Goal: Use online tool/utility: Utilize a website feature to perform a specific function

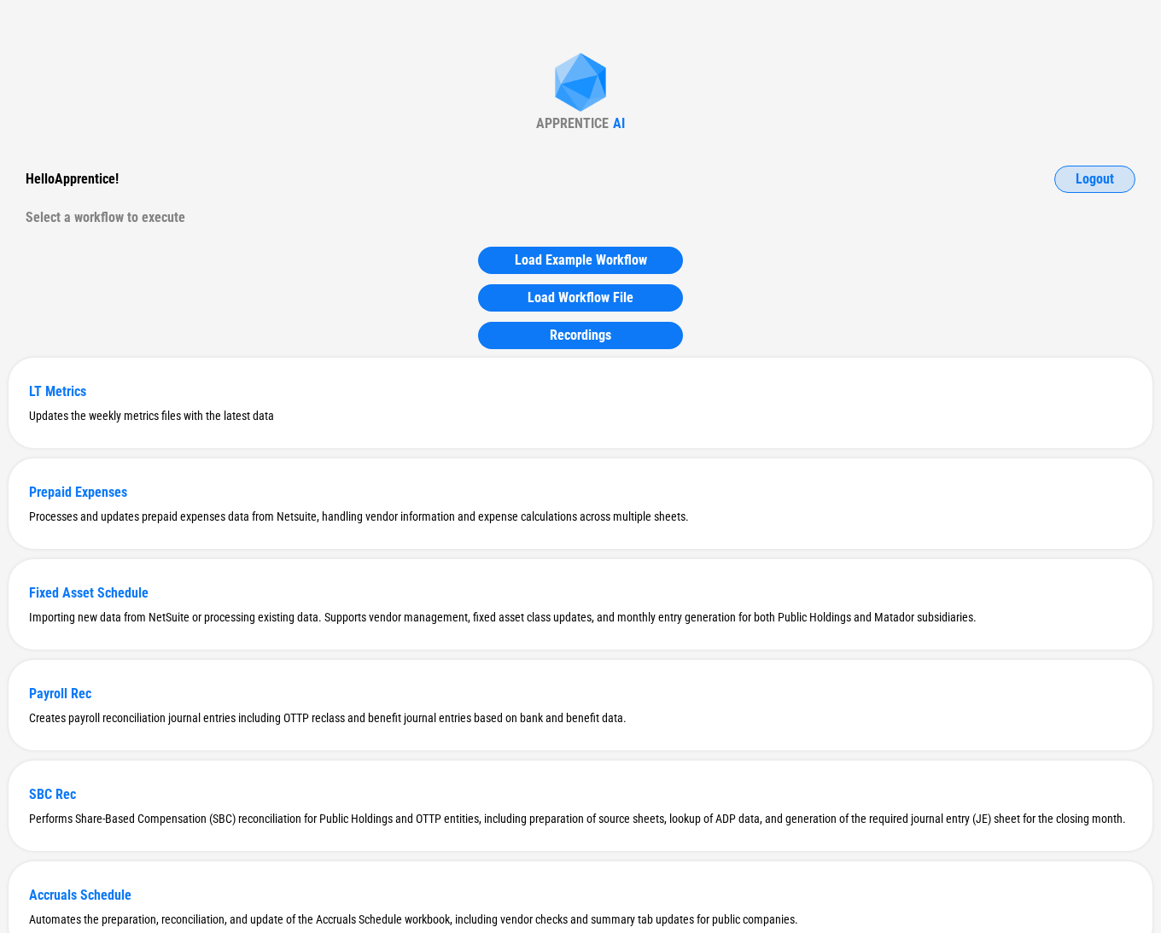
click at [272, 181] on span "Logout" at bounding box center [1094, 179] width 38 height 14
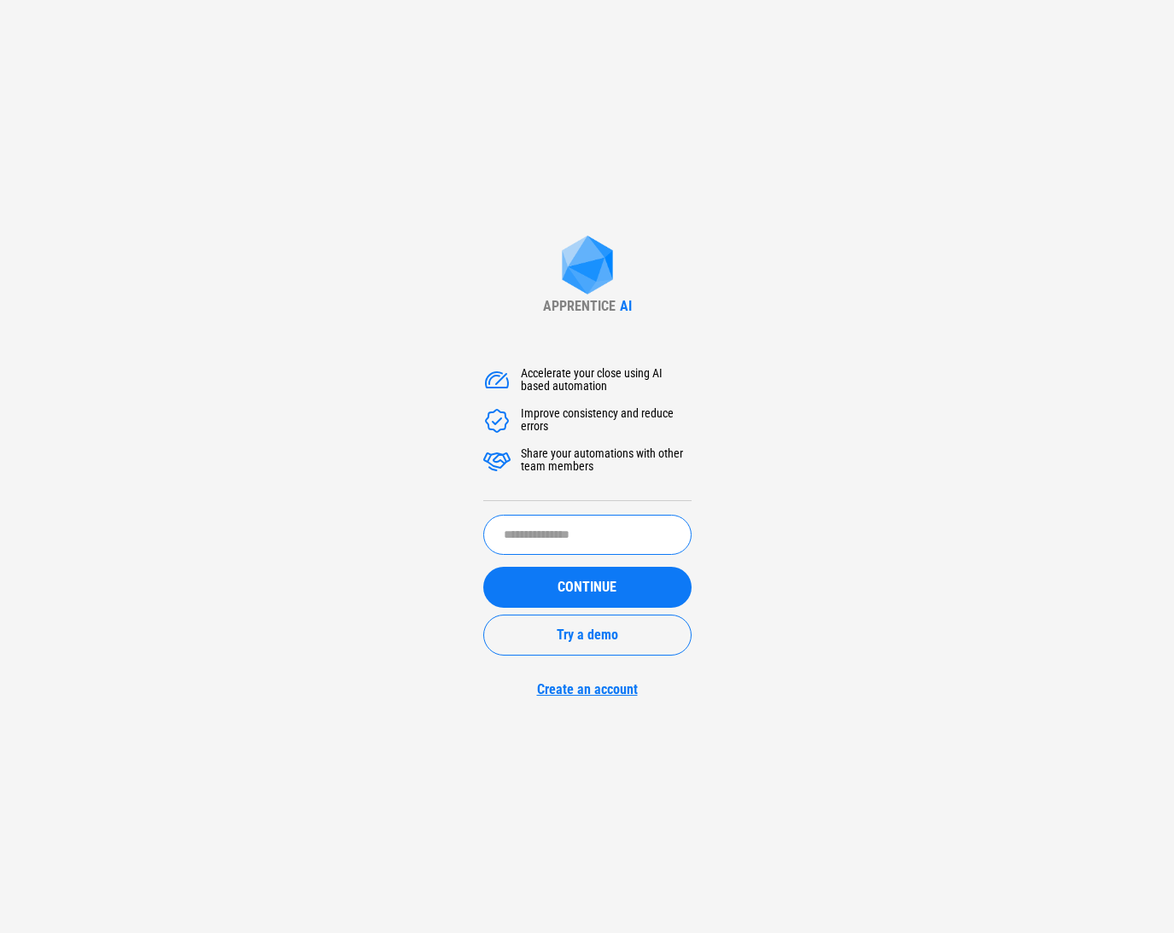
click at [272, 537] on input "text" at bounding box center [587, 535] width 208 height 40
paste input "**********"
click at [272, 583] on span "CONTINUE" at bounding box center [586, 587] width 59 height 14
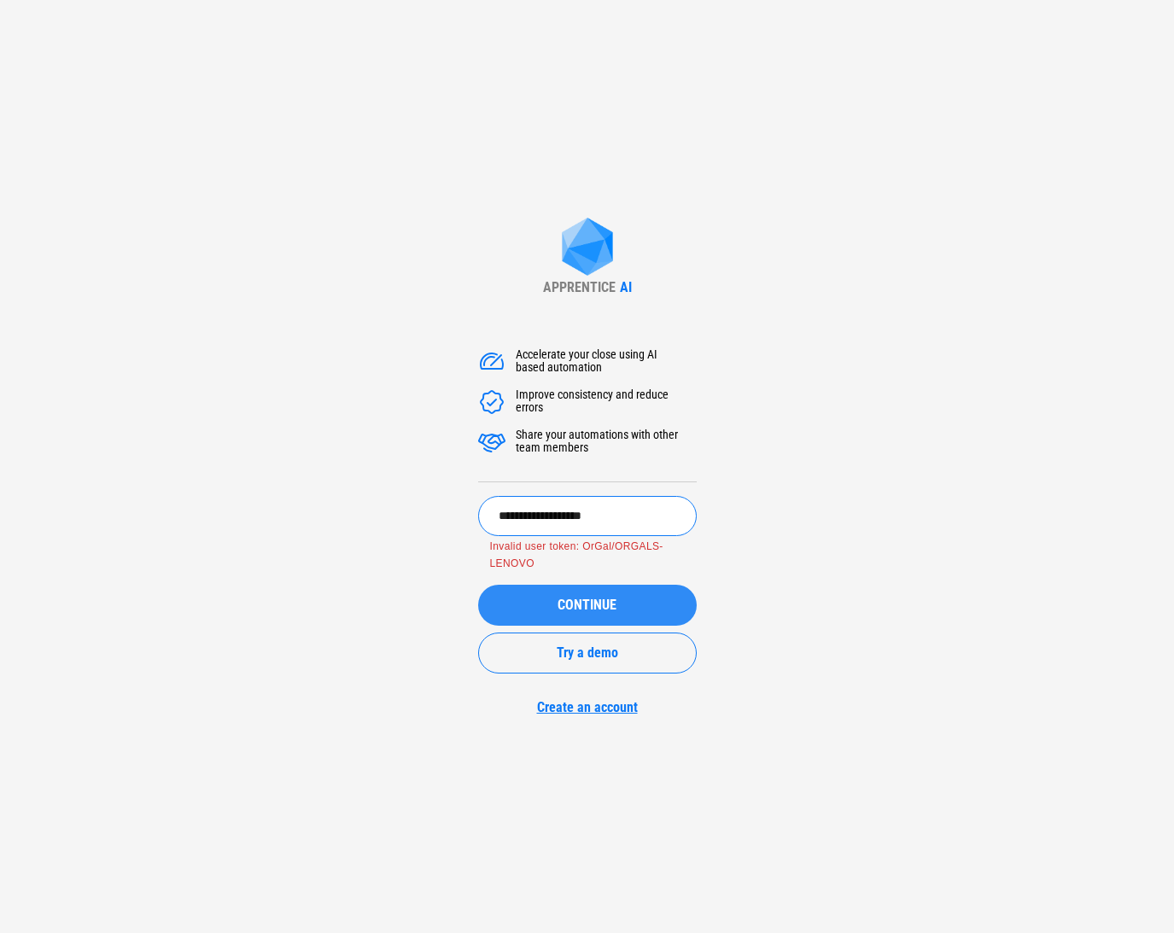
click at [272, 511] on input "**********" at bounding box center [587, 516] width 219 height 40
type input "*****"
click at [272, 585] on button "CONTINUE" at bounding box center [587, 605] width 219 height 41
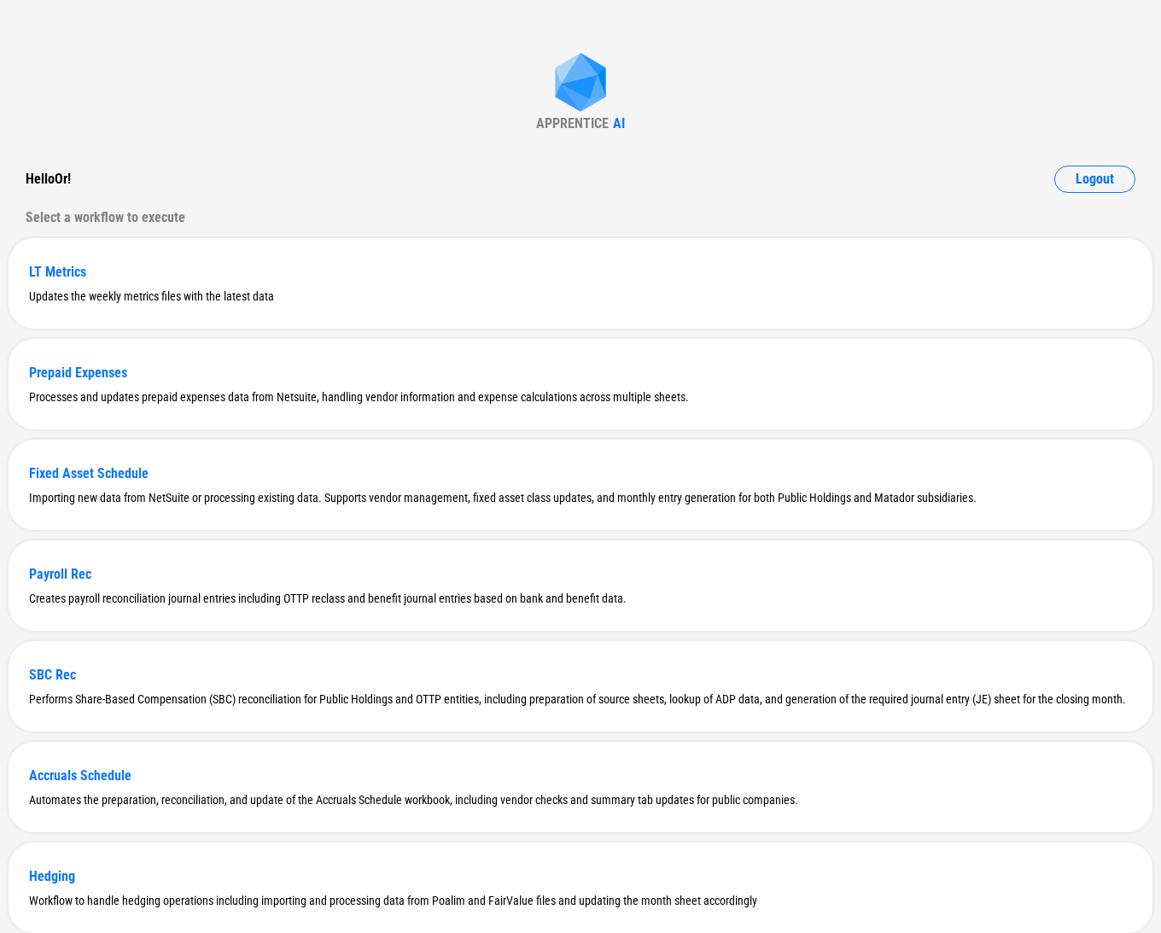
click at [272, 189] on div "Hello Or ! Logout" at bounding box center [581, 179] width 1110 height 27
click at [54, 268] on div "LT Metrics" at bounding box center [580, 272] width 1103 height 16
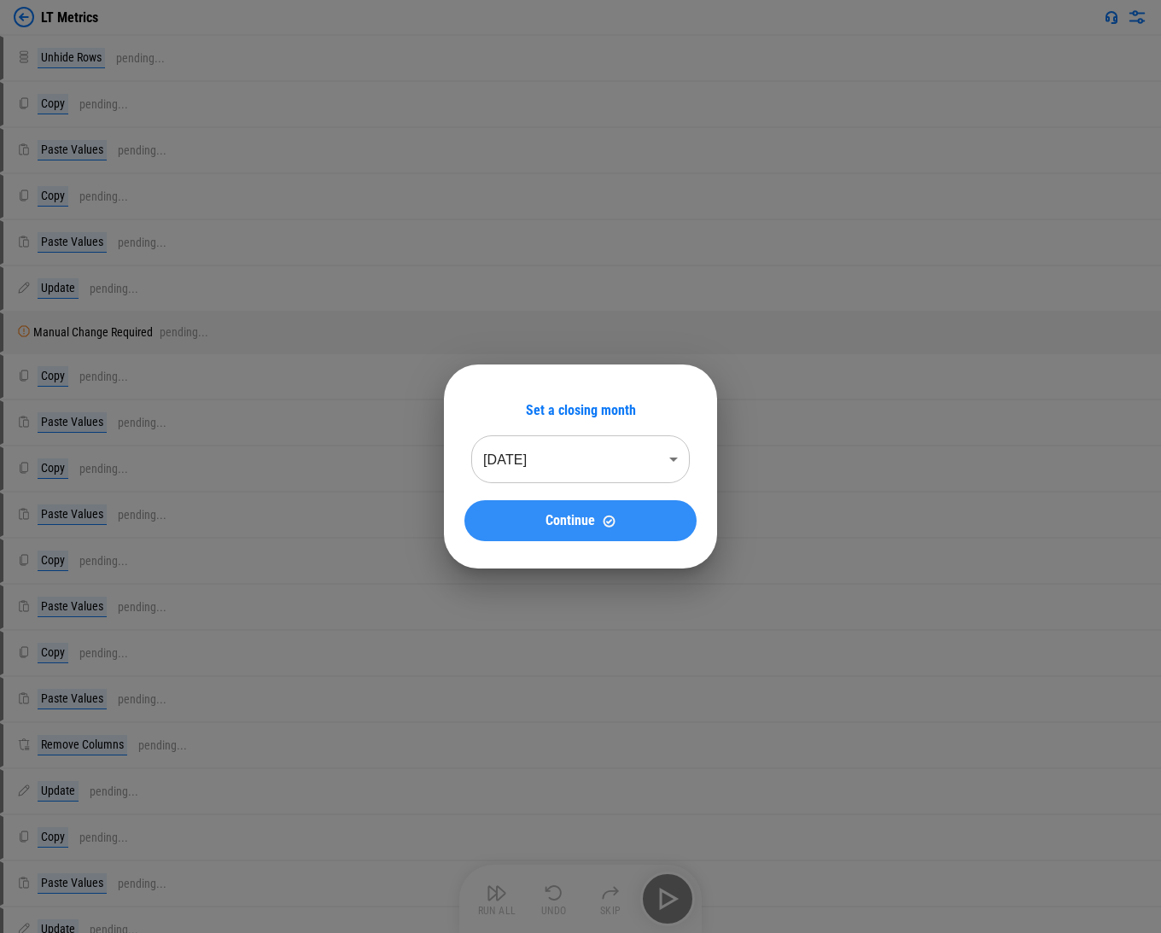
click at [272, 522] on span "Continue" at bounding box center [570, 521] width 50 height 14
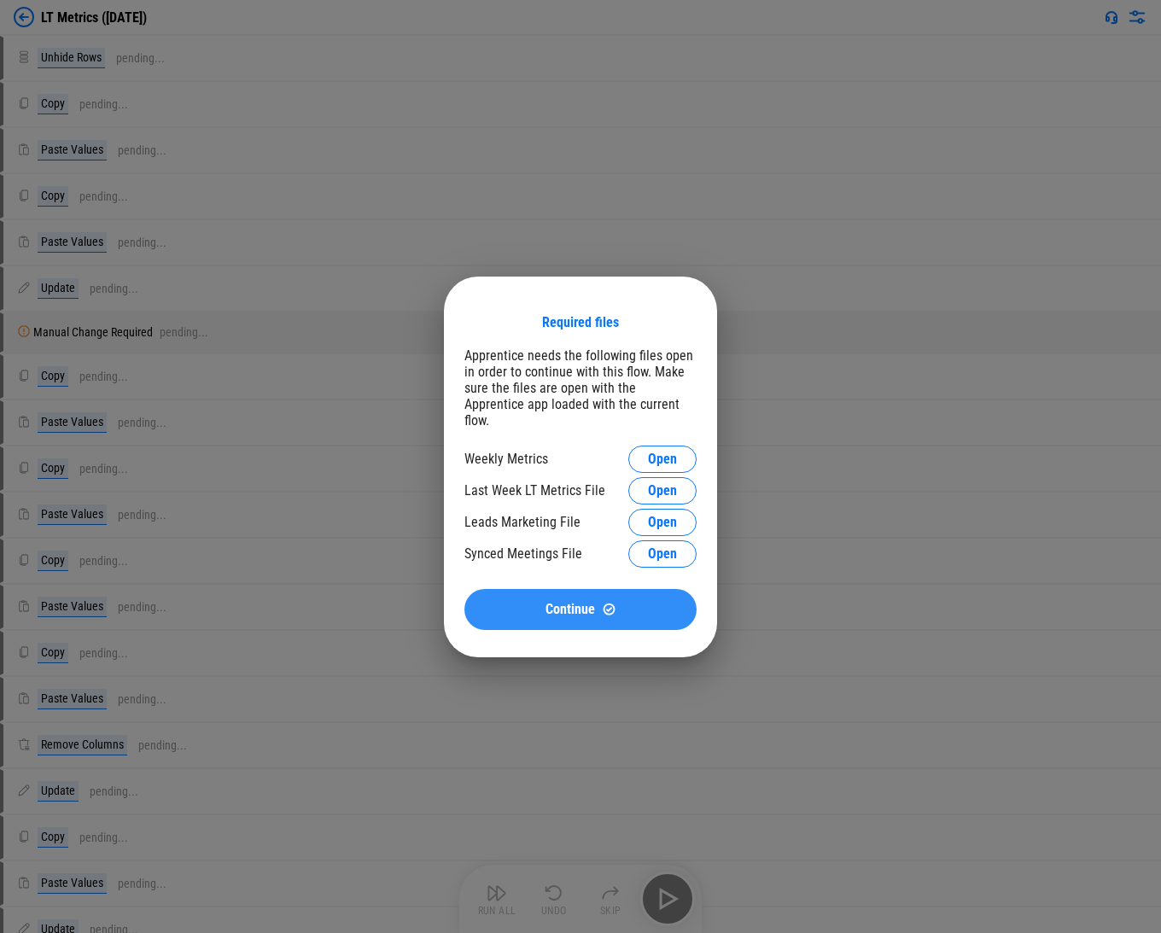
click at [272, 591] on button "Continue" at bounding box center [580, 609] width 232 height 41
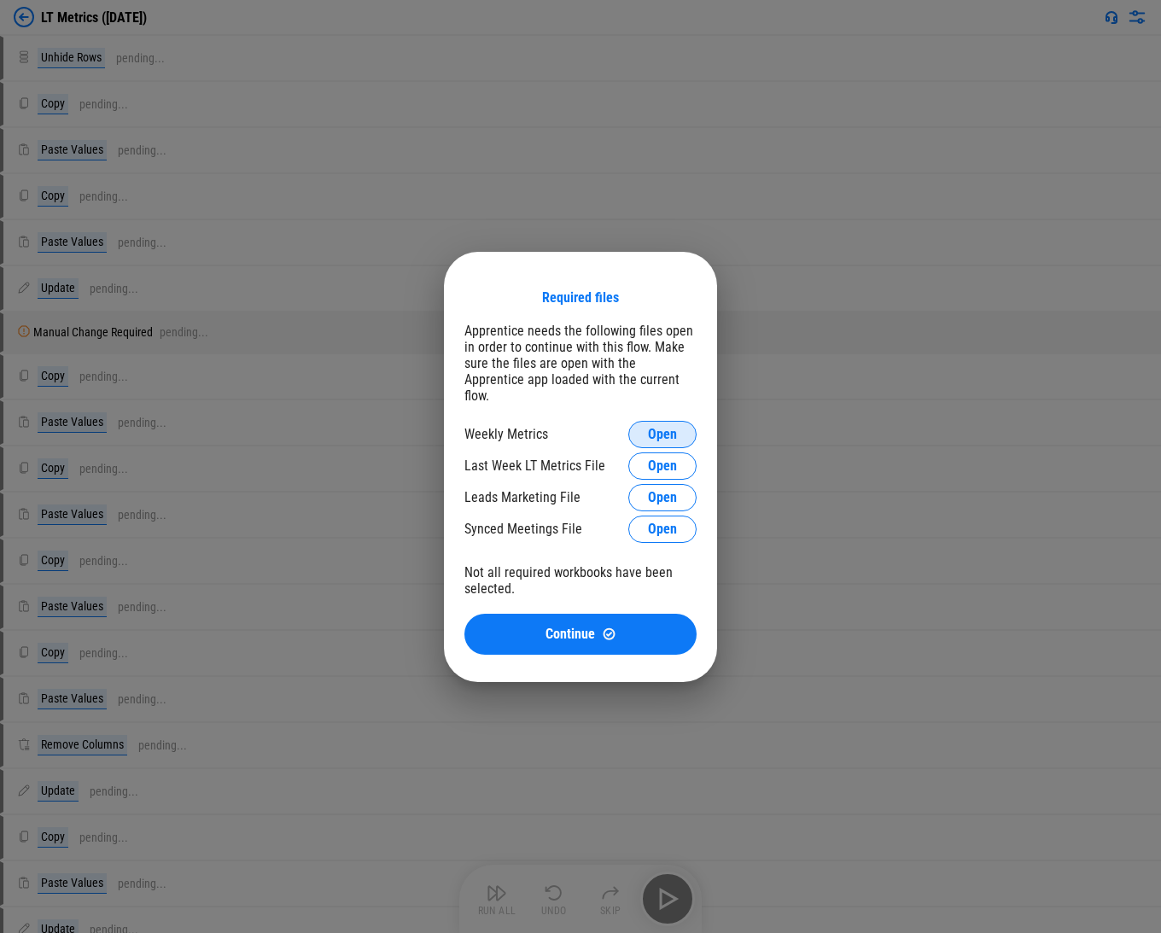
click at [272, 428] on span "Open" at bounding box center [662, 435] width 29 height 14
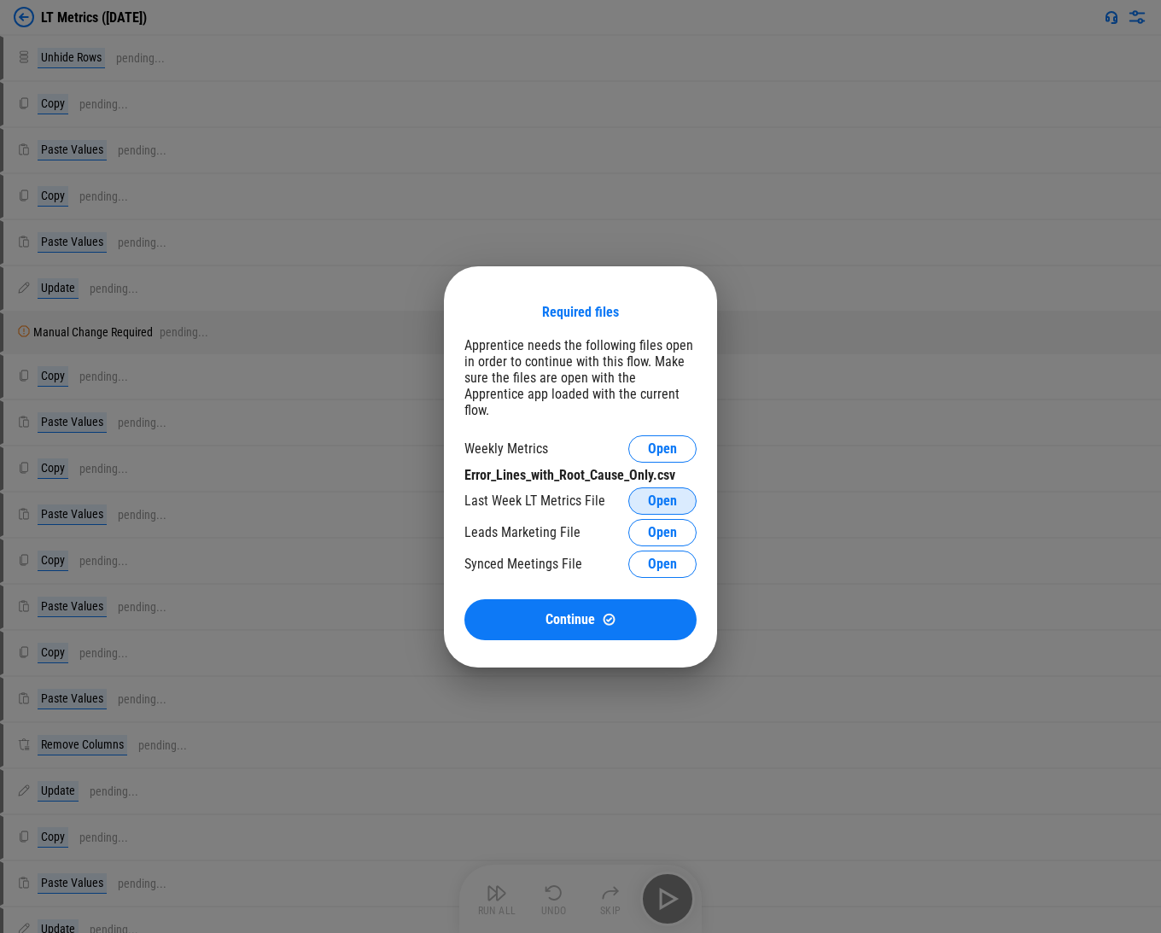
click at [272, 498] on span "Open" at bounding box center [662, 501] width 29 height 14
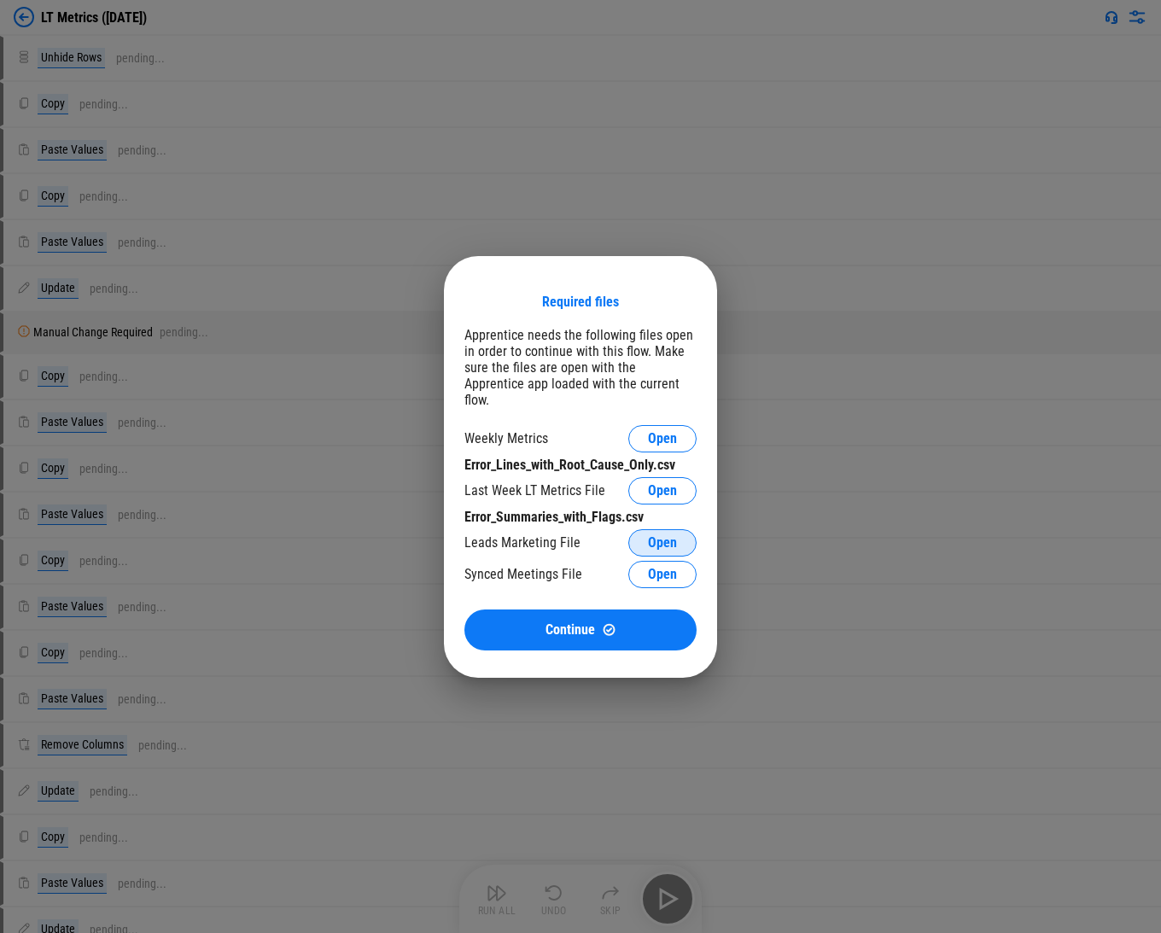
click at [272, 539] on span "Open" at bounding box center [662, 543] width 29 height 14
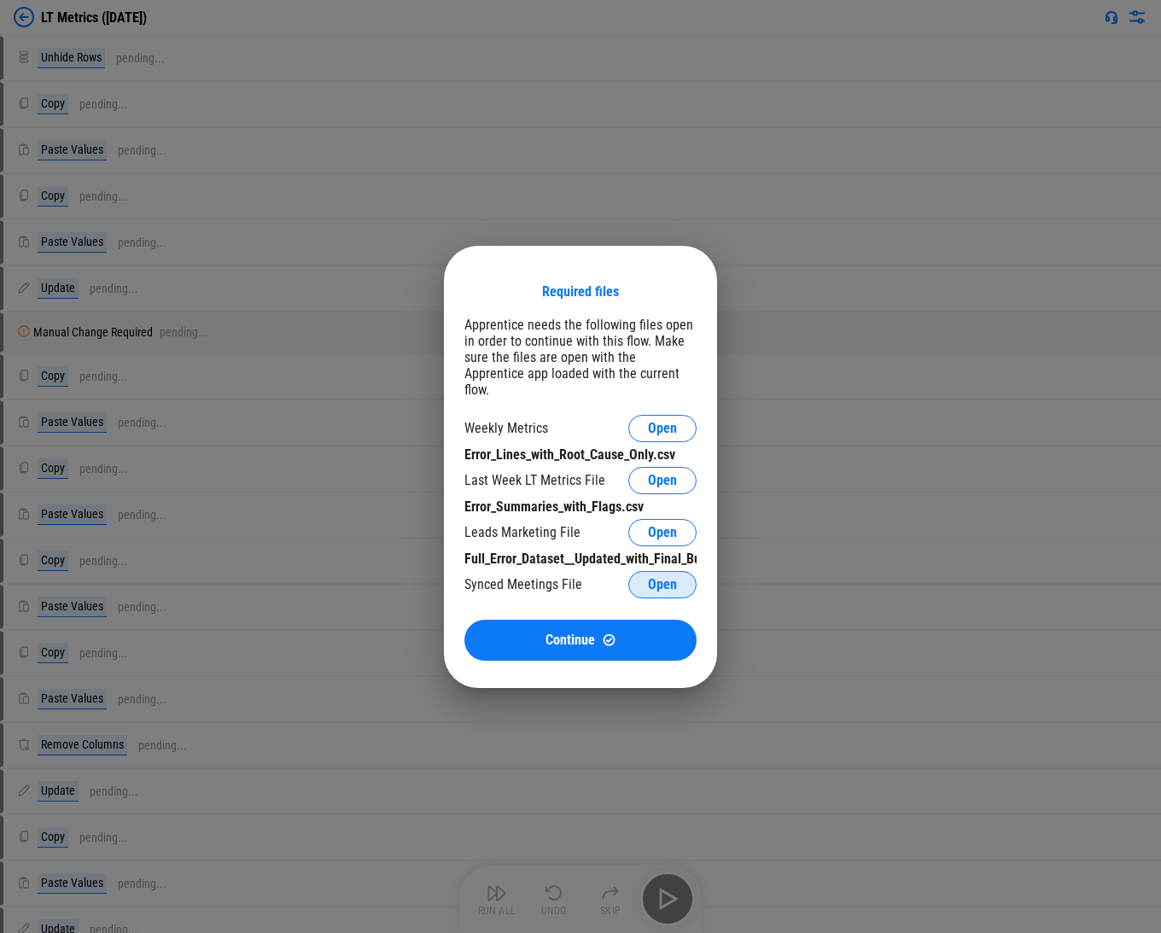
click at [272, 578] on span "Open" at bounding box center [662, 585] width 29 height 14
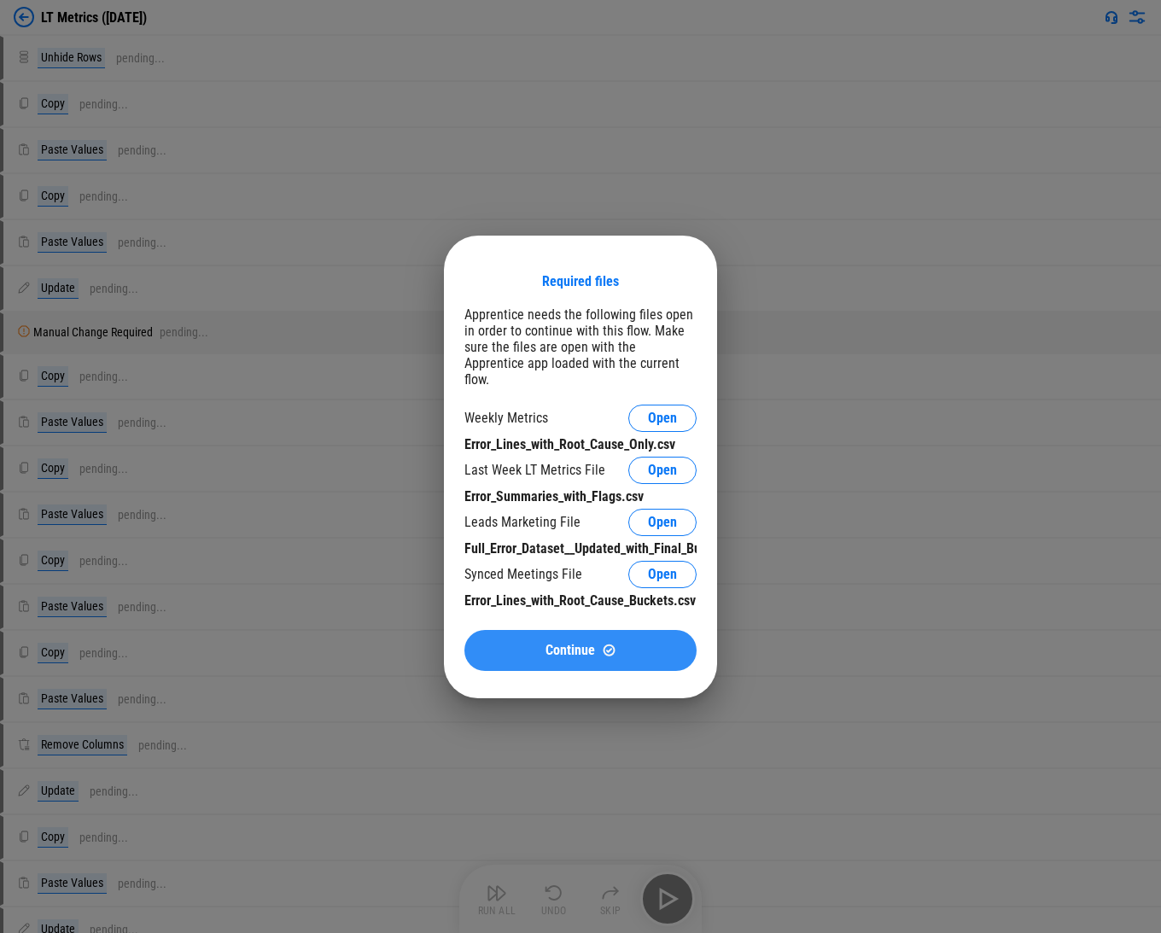
click at [272, 643] on div "Continue" at bounding box center [580, 650] width 191 height 15
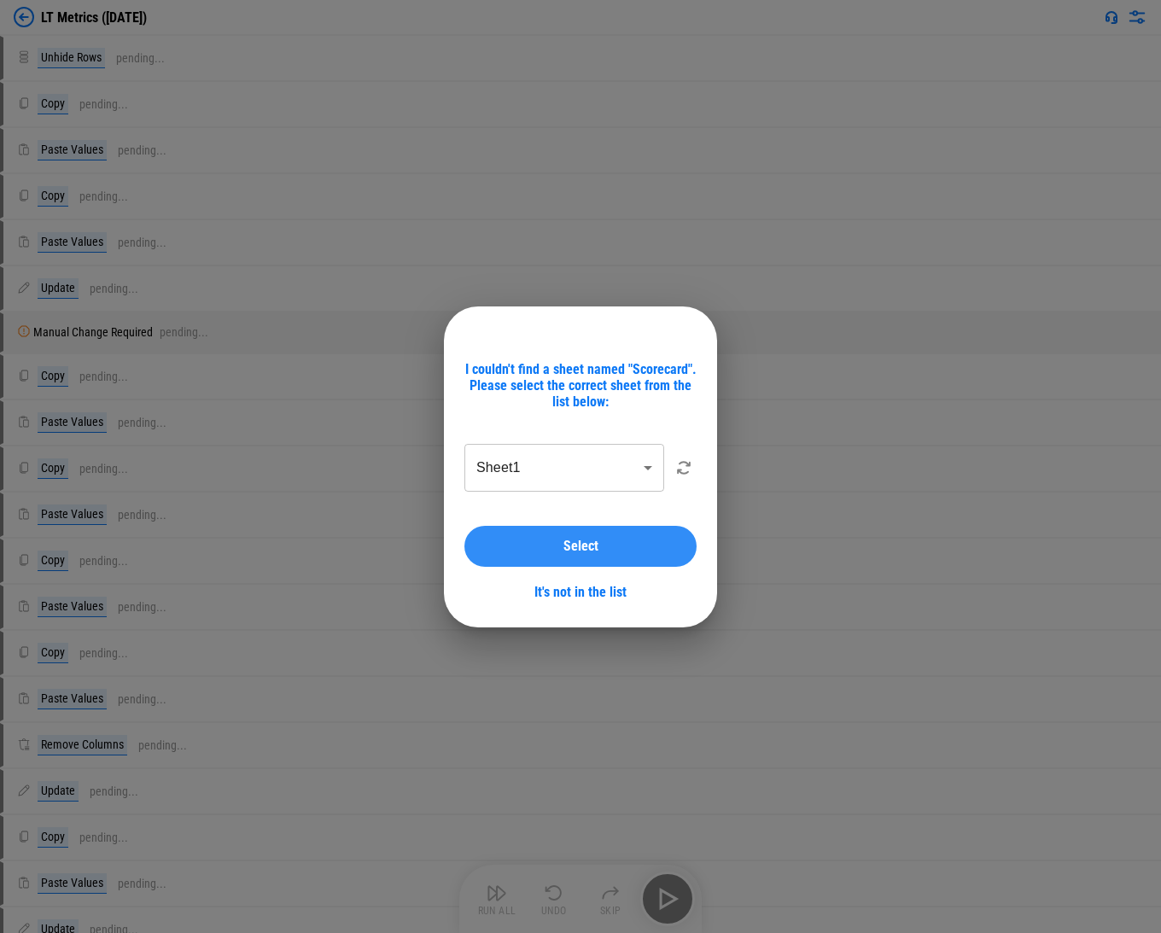
click at [272, 537] on button "Select" at bounding box center [580, 546] width 232 height 41
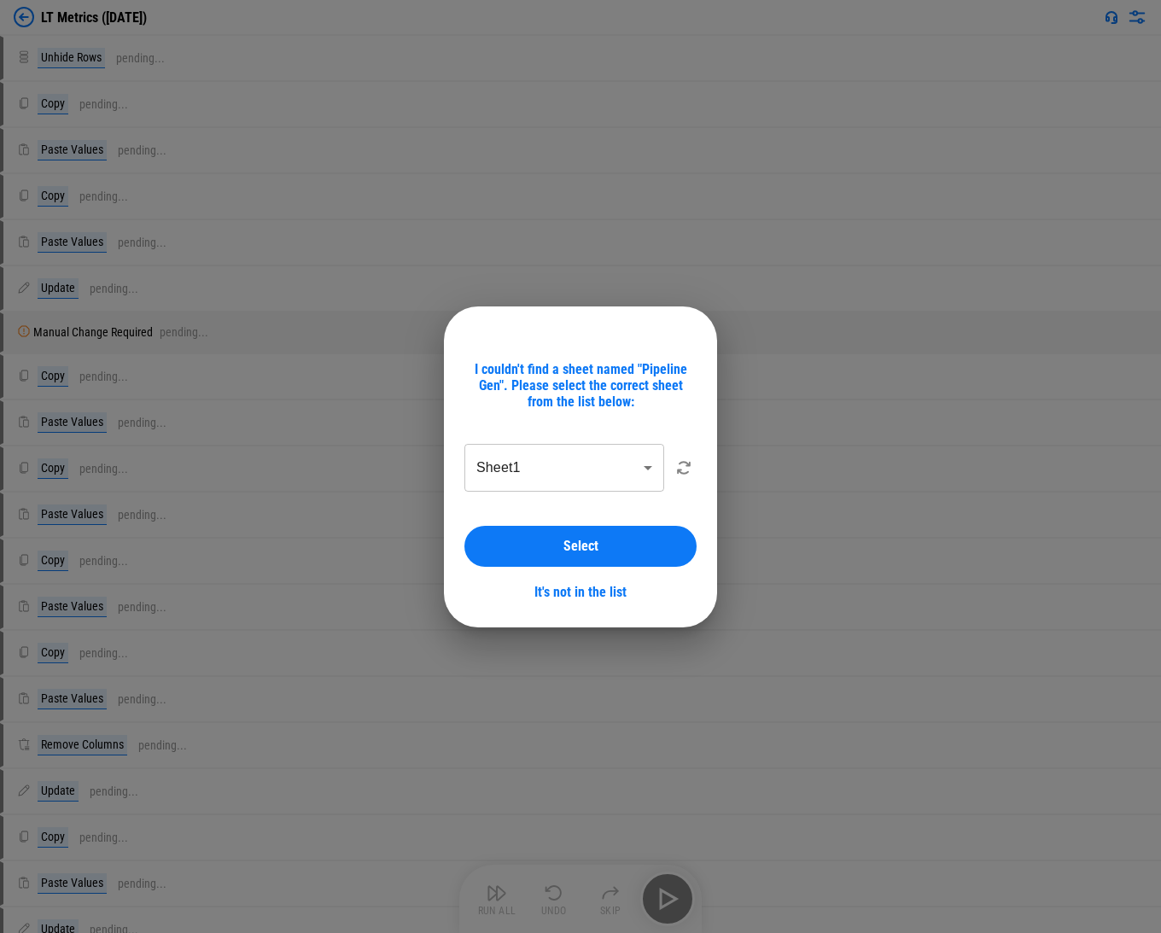
click at [272, 537] on button "Select" at bounding box center [580, 546] width 232 height 41
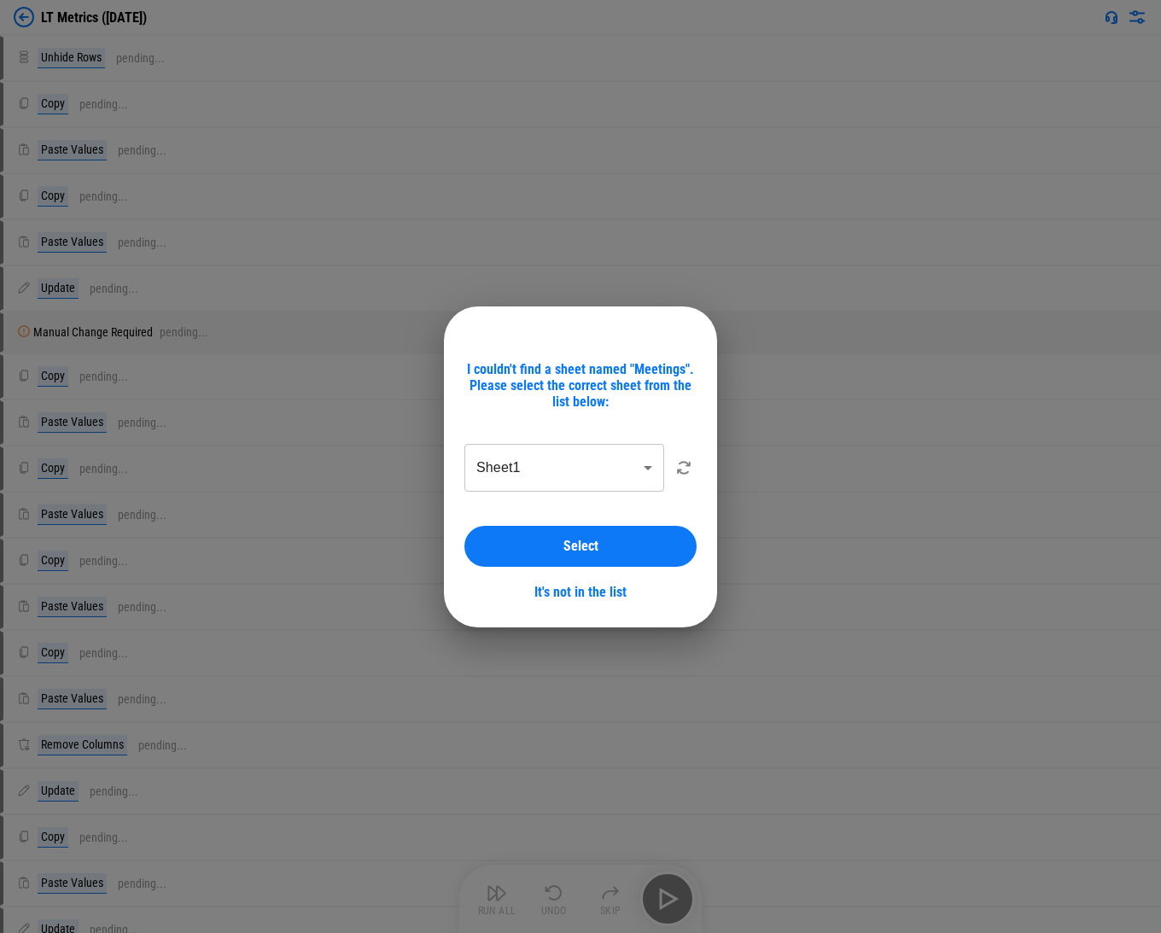
click at [272, 537] on button "Select" at bounding box center [580, 546] width 232 height 41
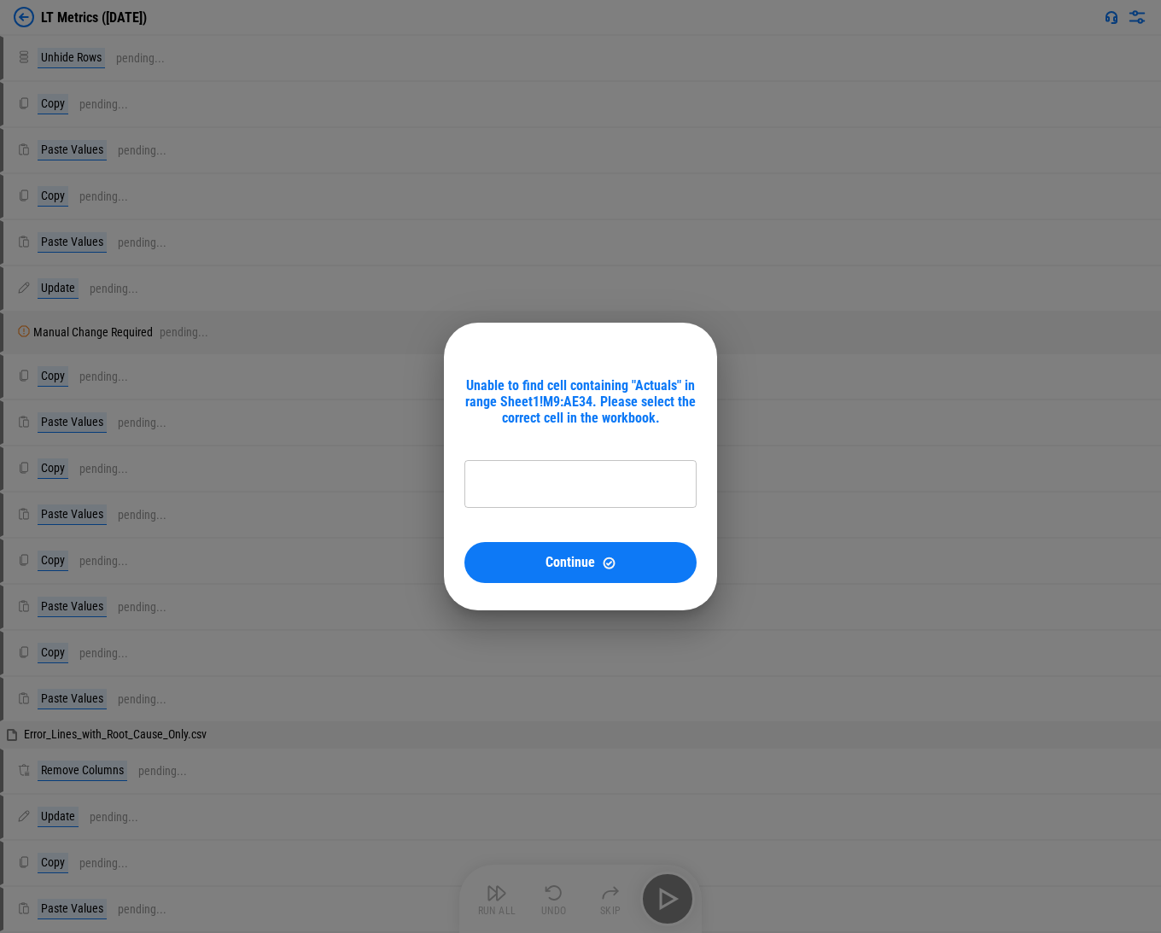
type input "**********"
click at [272, 558] on img at bounding box center [609, 563] width 15 height 15
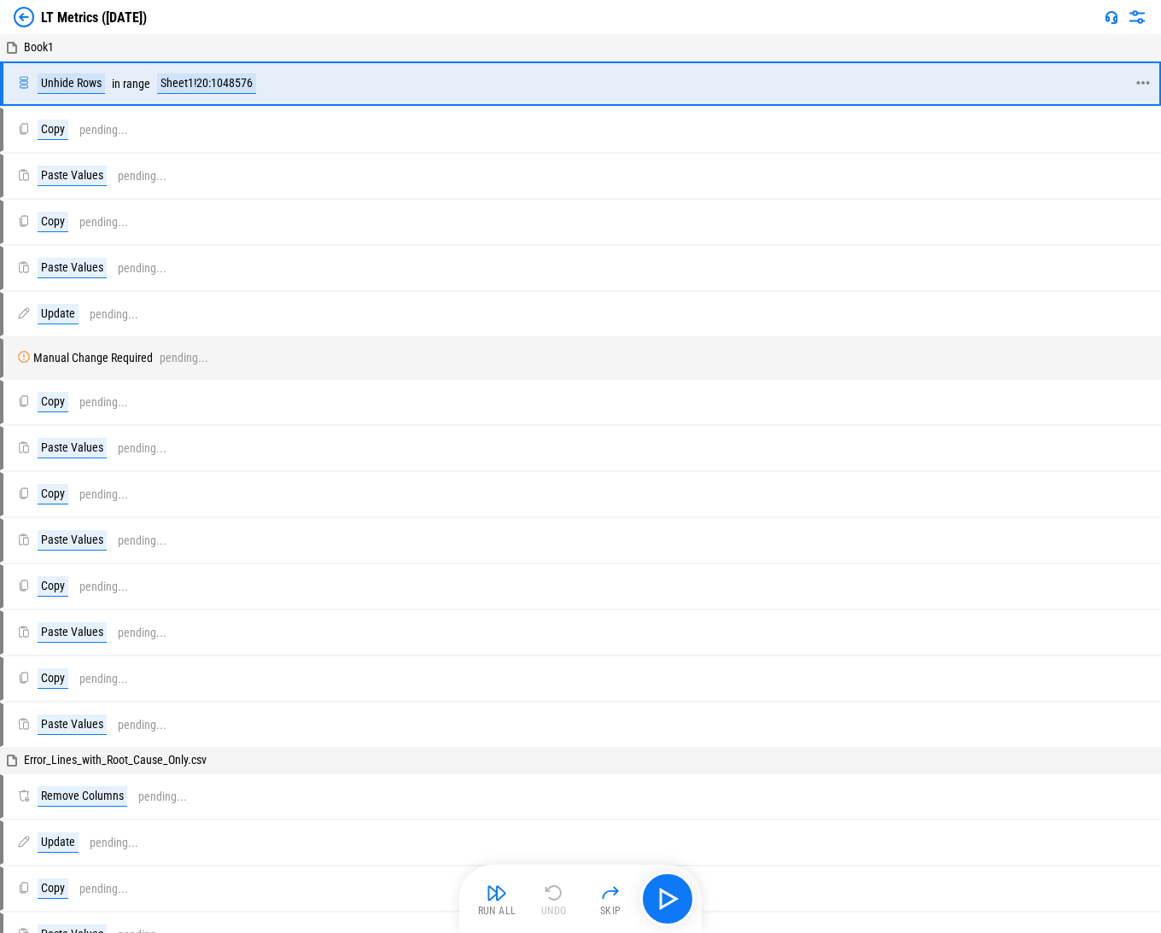
click at [272, 78] on icon at bounding box center [1142, 82] width 15 height 15
click at [272, 162] on div "Record steps" at bounding box center [1057, 168] width 61 height 14
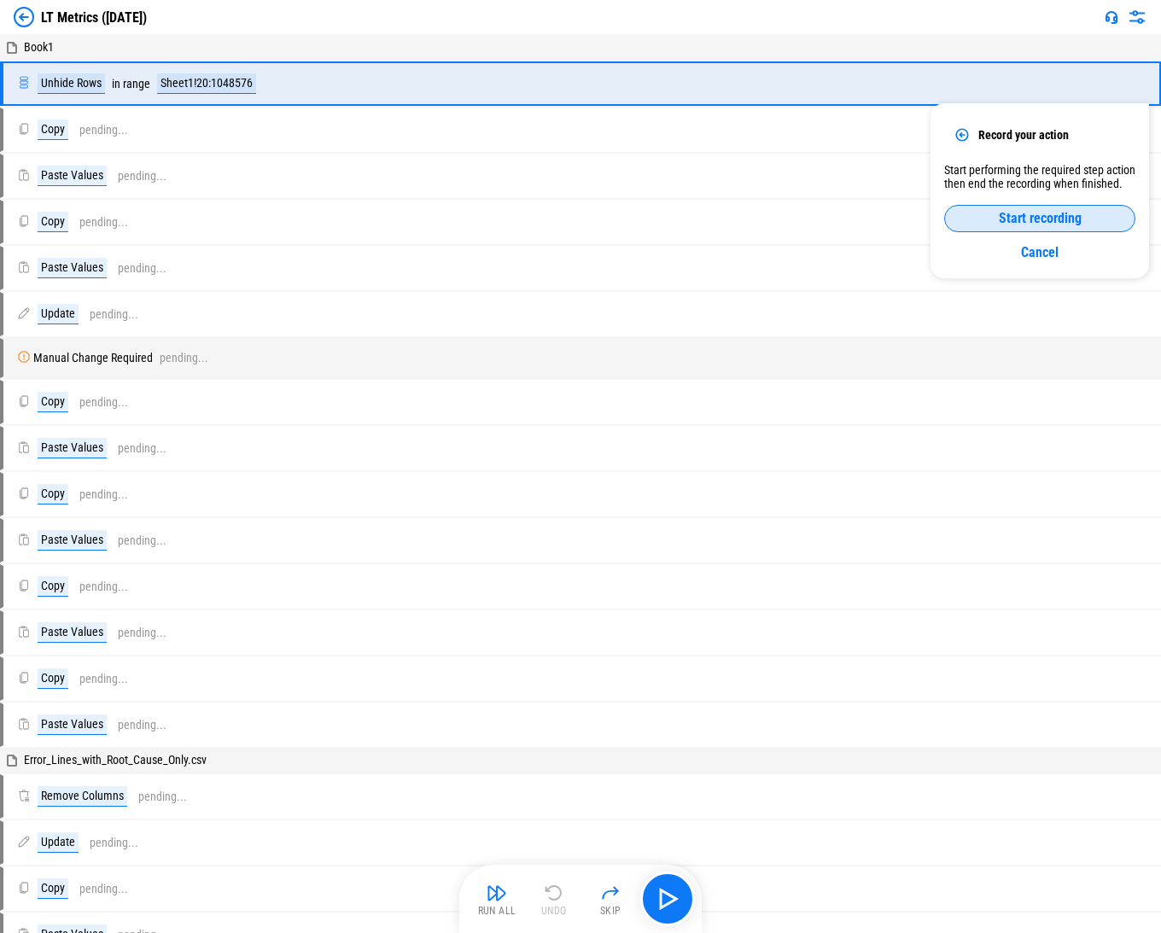
click at [272, 221] on span "Start recording" at bounding box center [1040, 219] width 83 height 14
click at [272, 217] on div "End recording" at bounding box center [1039, 219] width 149 height 14
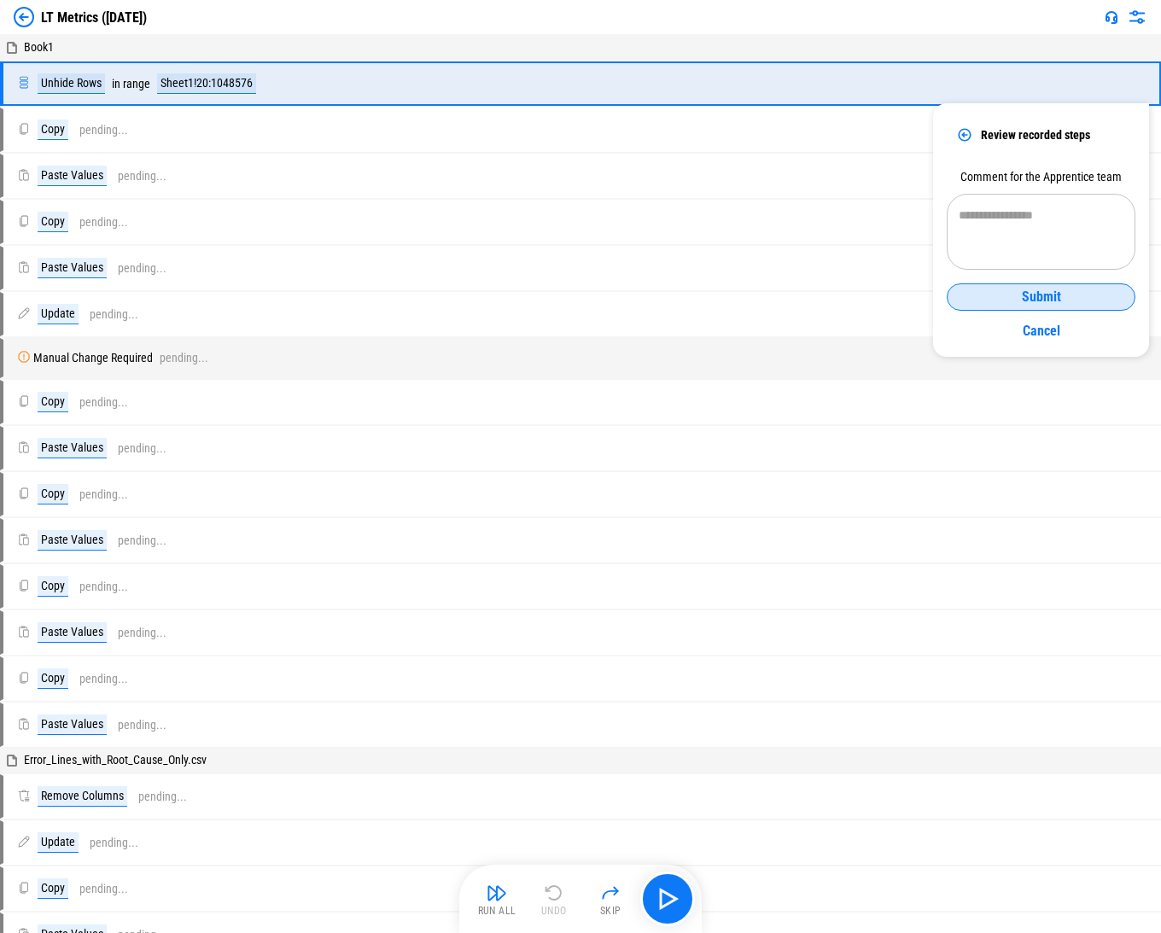
click at [272, 217] on textarea at bounding box center [1041, 232] width 165 height 48
type textarea "********"
click at [272, 334] on link "Cancel" at bounding box center [1041, 331] width 189 height 26
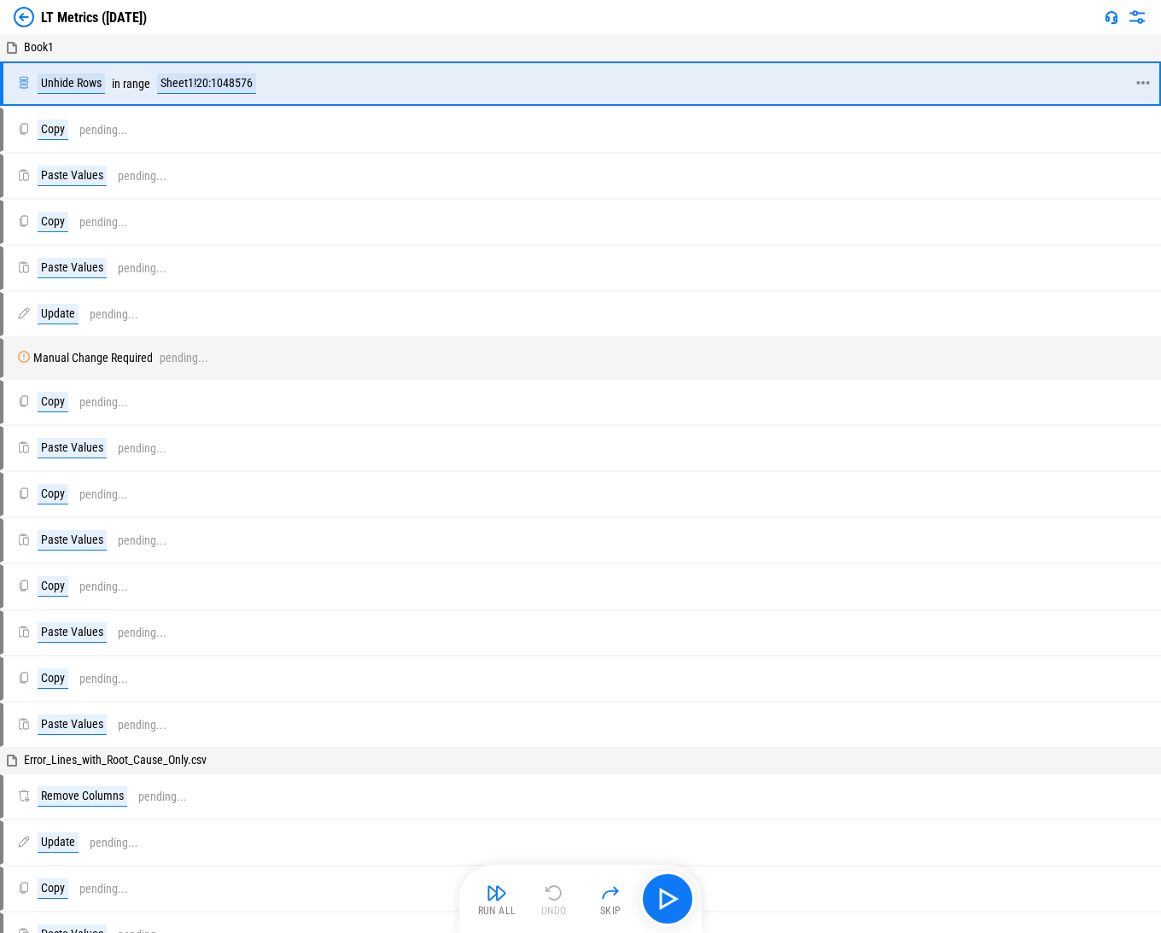
click at [272, 76] on icon at bounding box center [1142, 82] width 15 height 15
click at [272, 165] on div "Record steps" at bounding box center [1057, 168] width 61 height 14
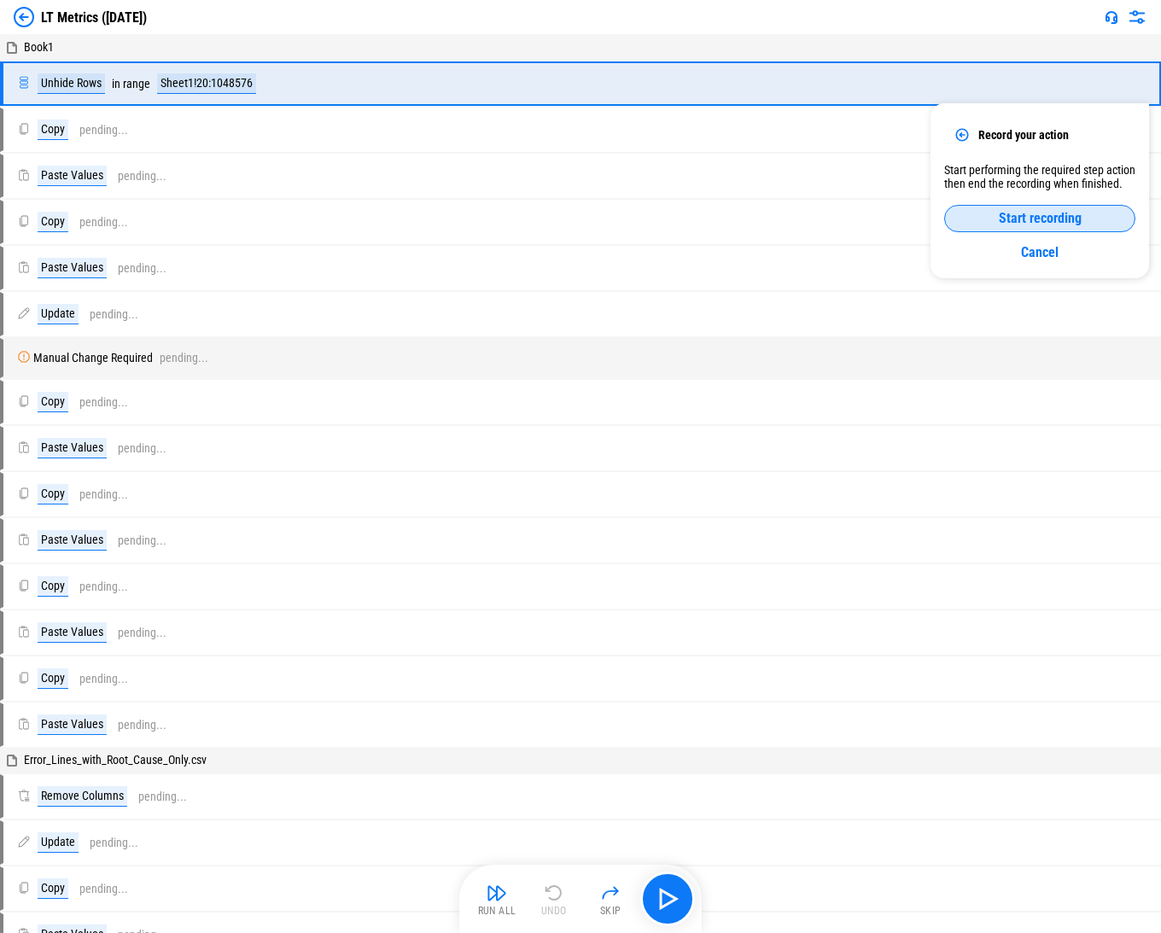
click at [272, 219] on button "Start recording" at bounding box center [1039, 218] width 191 height 27
click at [272, 223] on div "End recording" at bounding box center [1039, 219] width 149 height 14
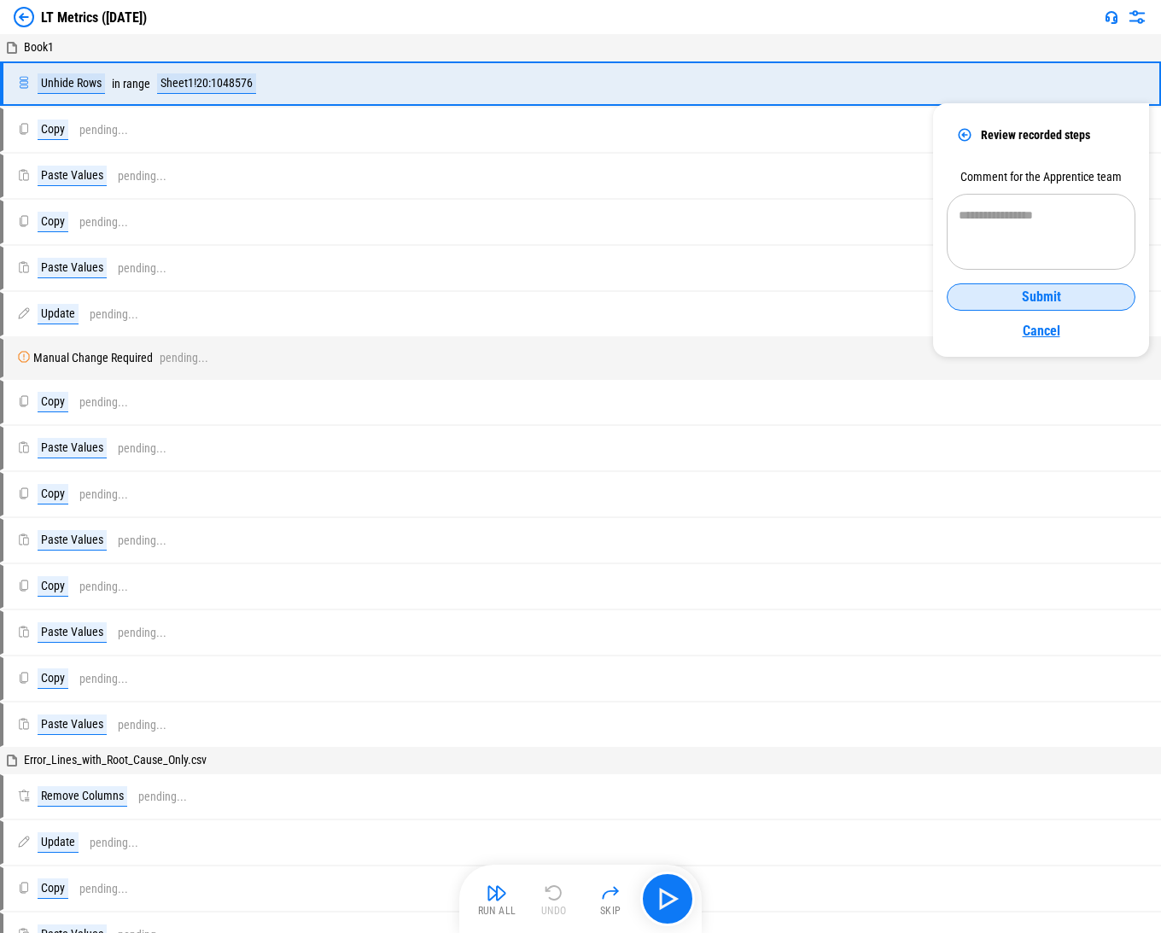
click at [272, 334] on link "Cancel" at bounding box center [1041, 331] width 189 height 26
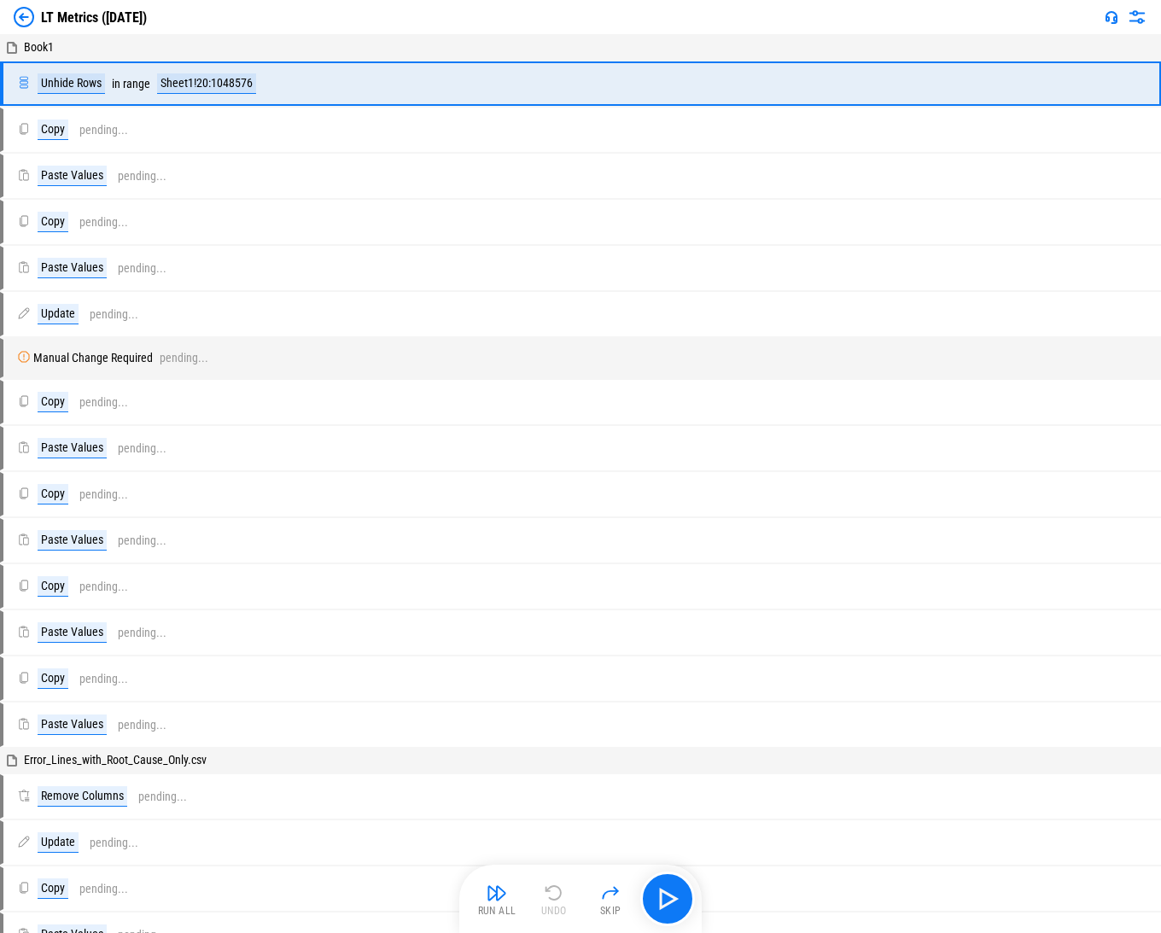
click at [17, 15] on img at bounding box center [24, 17] width 20 height 20
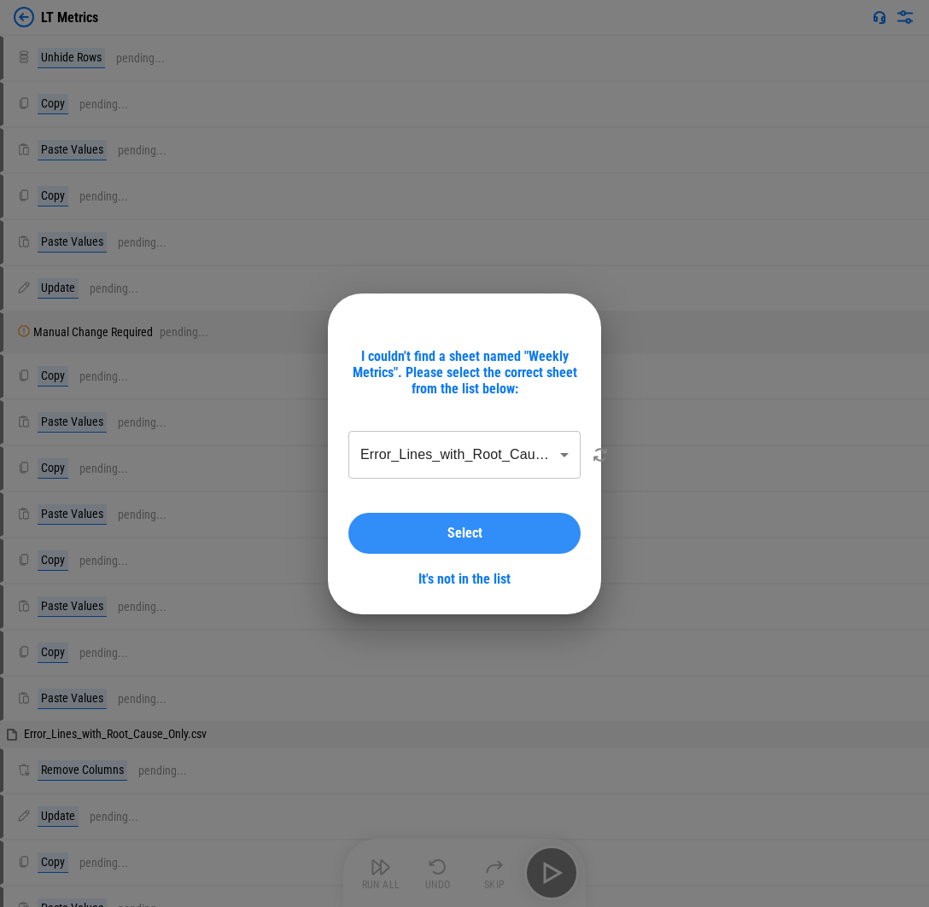
click at [272, 538] on div "Select" at bounding box center [464, 534] width 191 height 14
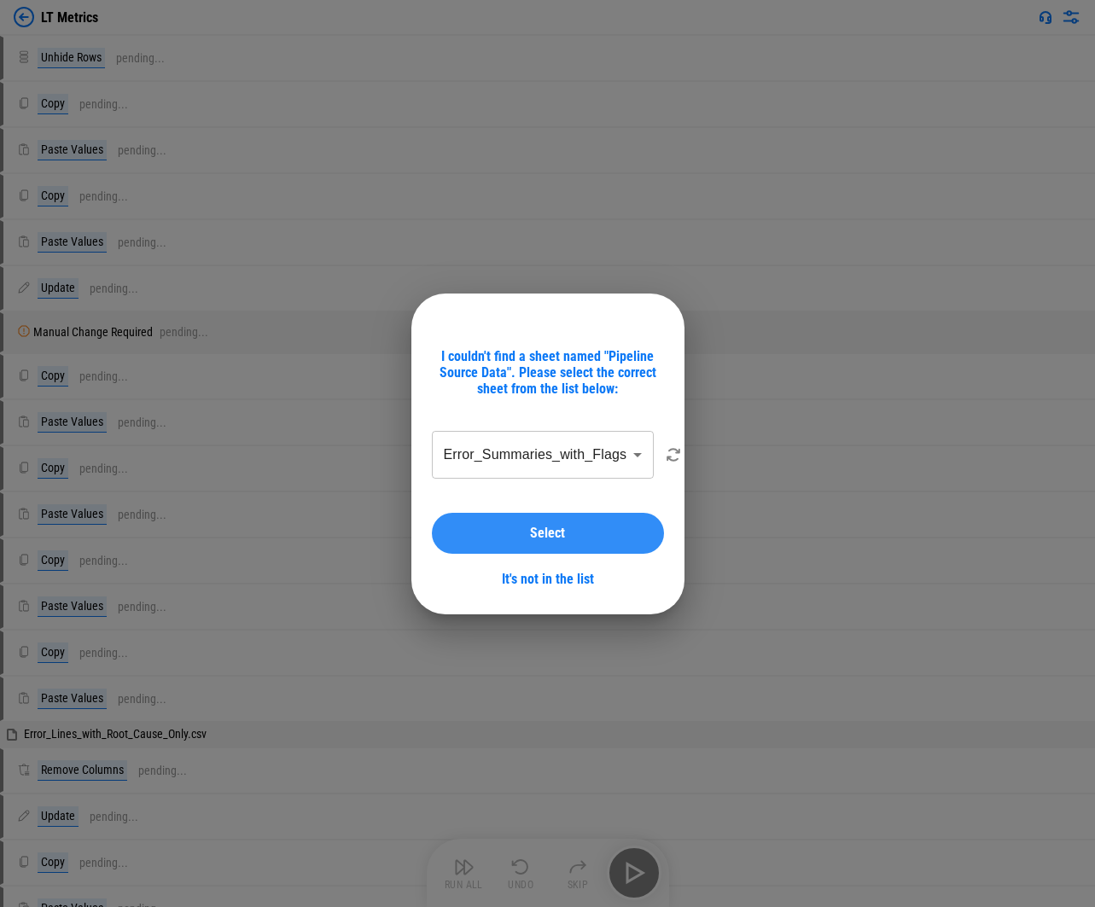
click at [272, 538] on div "Select" at bounding box center [547, 534] width 191 height 14
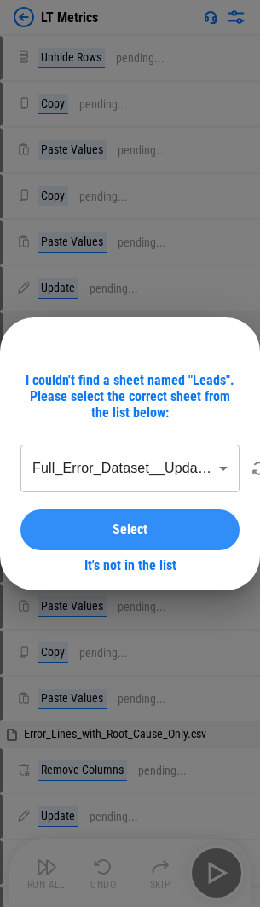
click at [76, 529] on div "Select" at bounding box center [130, 530] width 178 height 14
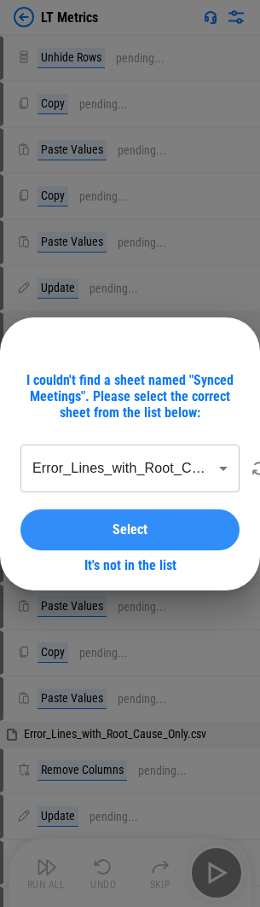
click at [76, 529] on div "Select" at bounding box center [130, 530] width 178 height 14
